Goal: Check status: Check status

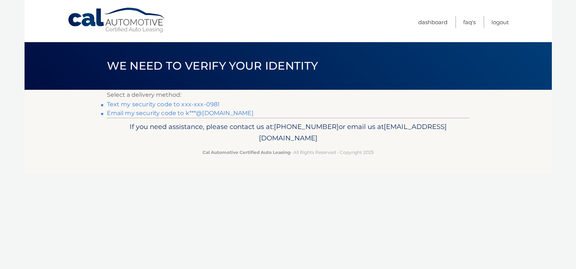
click at [188, 104] on link "Text my security code to xxx-xxx-0981" at bounding box center [163, 104] width 113 height 7
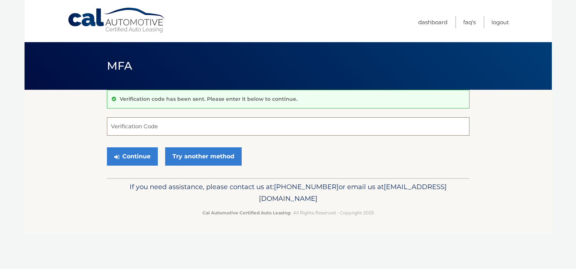
click at [156, 127] on input "Verification Code" at bounding box center [288, 126] width 362 height 18
type input "821307"
click at [135, 157] on button "Continue" at bounding box center [132, 156] width 51 height 18
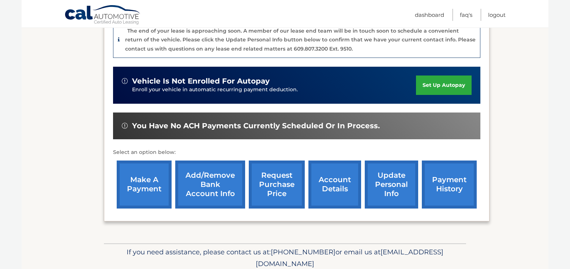
scroll to position [220, 0]
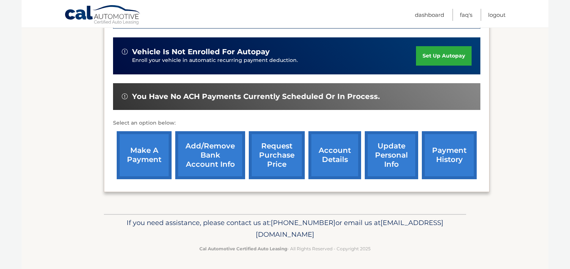
click at [342, 149] on link "account details" at bounding box center [335, 155] width 53 height 48
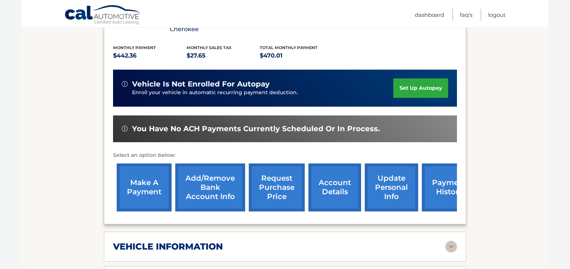
scroll to position [183, 0]
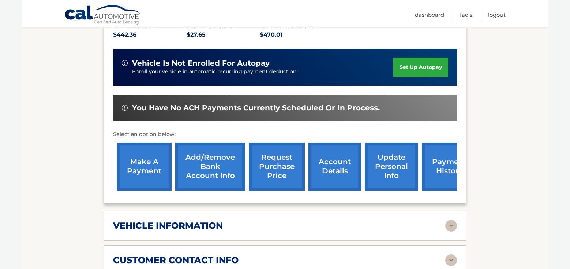
click at [435, 152] on link "payment history" at bounding box center [449, 166] width 55 height 48
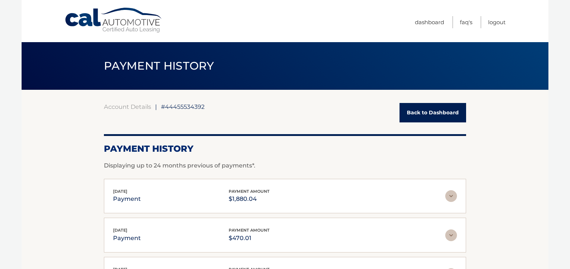
click at [452, 199] on img at bounding box center [452, 196] width 12 height 12
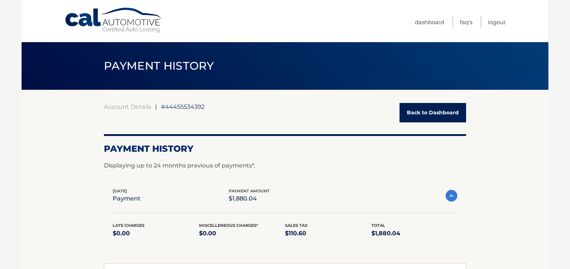
click at [433, 112] on link "Back to Dashboard" at bounding box center [433, 112] width 67 height 19
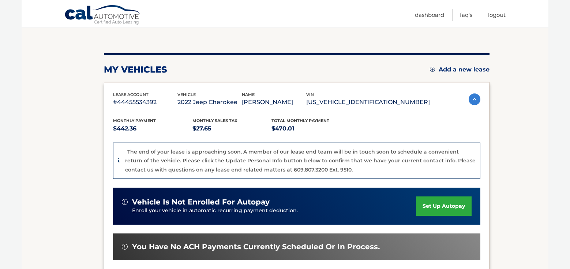
scroll to position [37, 0]
